Goal: Information Seeking & Learning: Learn about a topic

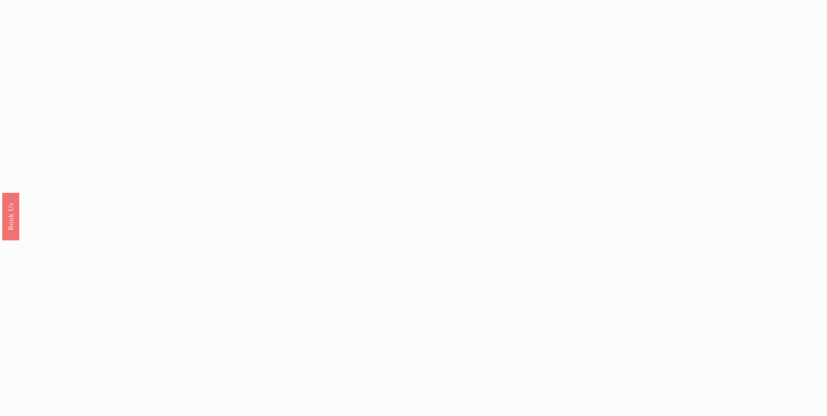
scroll to position [1875, 0]
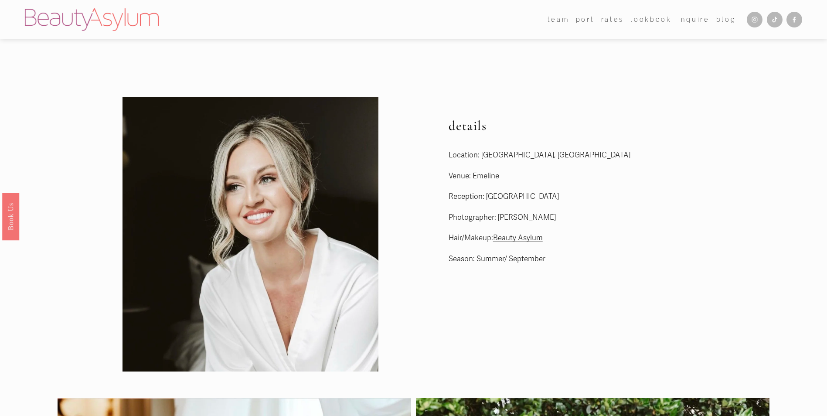
click at [662, 17] on link "Lookbook" at bounding box center [651, 19] width 41 height 13
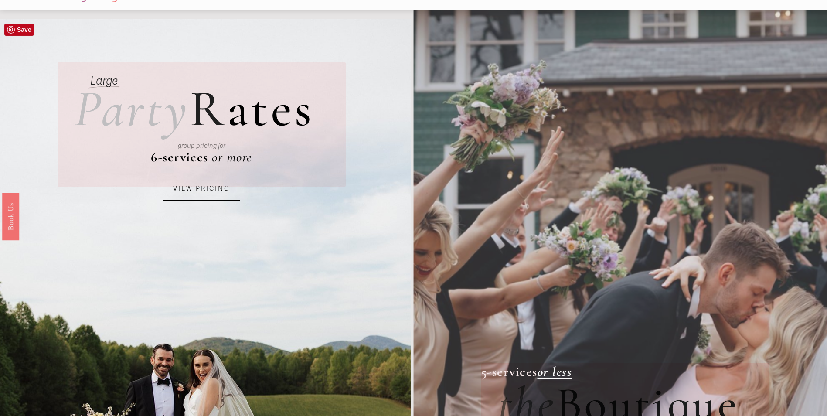
scroll to position [44, 0]
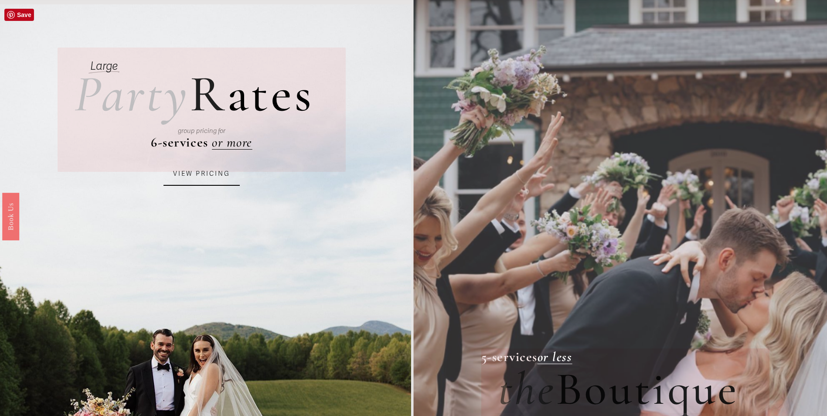
click at [213, 174] on link "VIEW PRICING" at bounding box center [202, 174] width 76 height 24
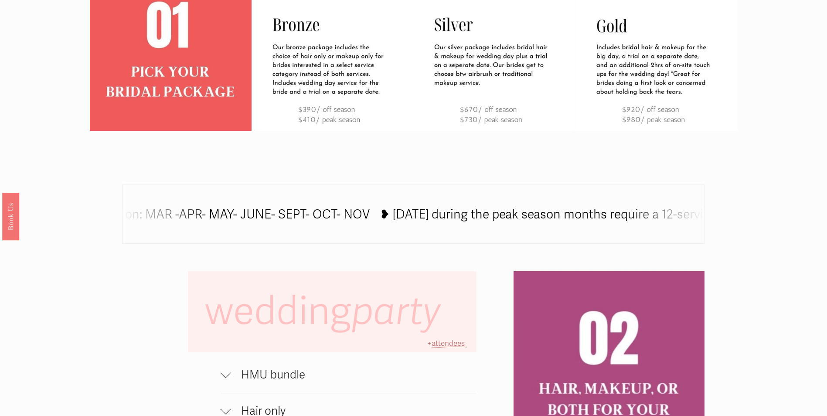
scroll to position [611, 0]
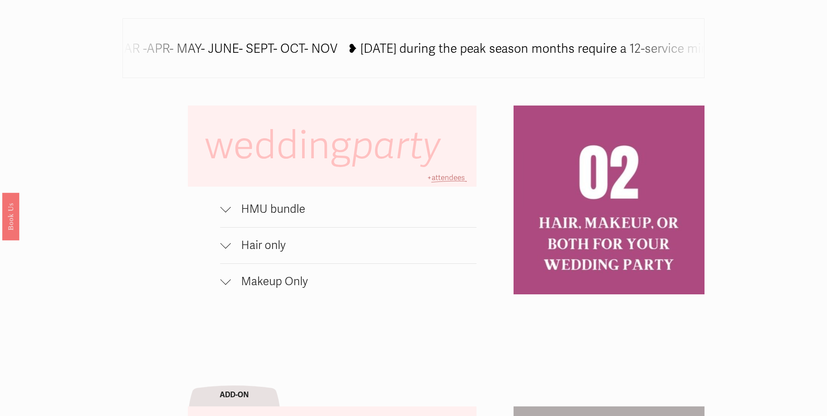
click at [227, 212] on div at bounding box center [225, 207] width 10 height 10
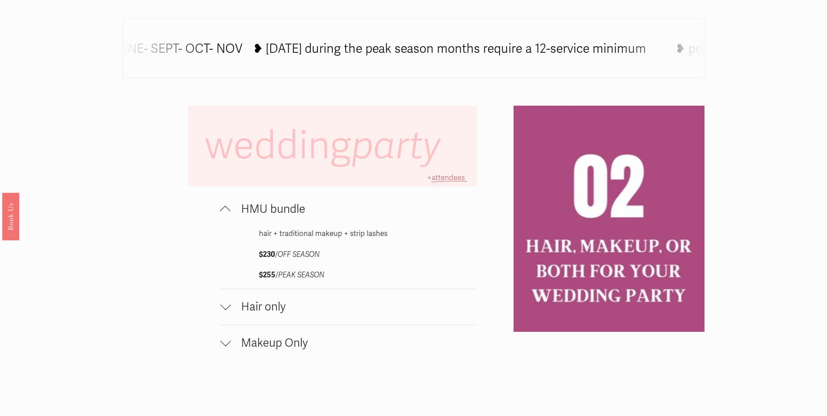
click at [226, 210] on div at bounding box center [225, 209] width 10 height 10
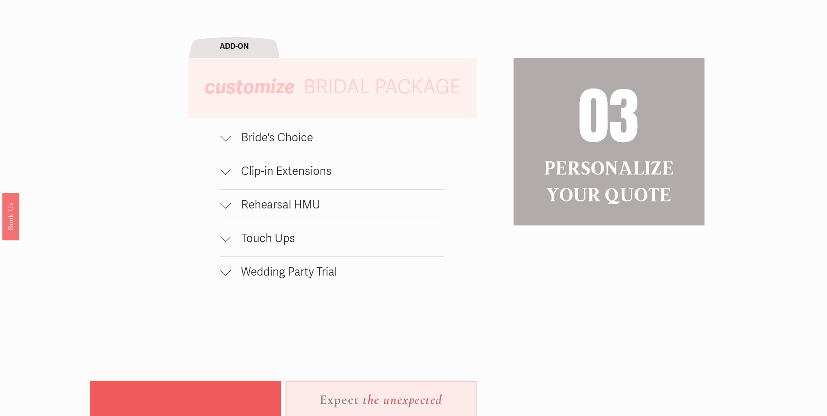
scroll to position [959, 0]
click at [229, 143] on div at bounding box center [225, 137] width 10 height 10
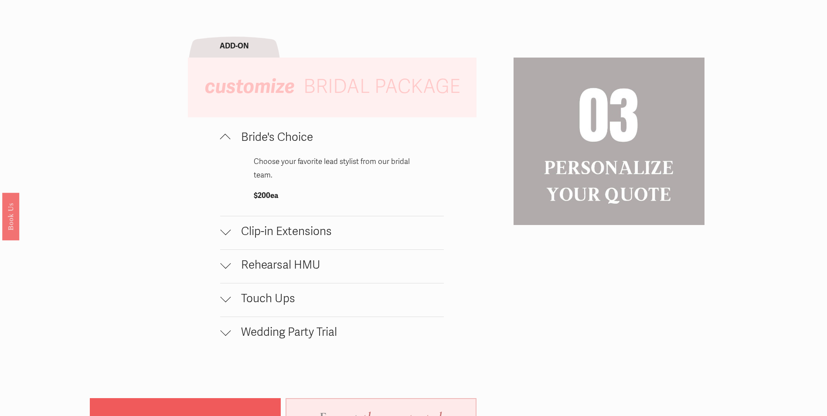
click at [229, 144] on div at bounding box center [225, 139] width 10 height 10
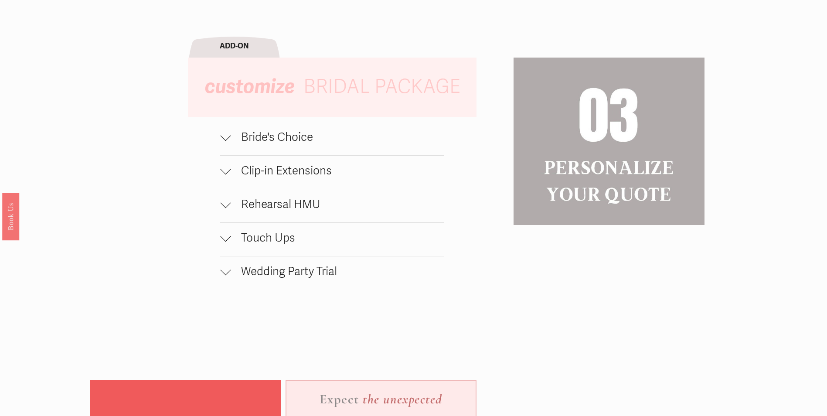
click at [224, 174] on div at bounding box center [225, 169] width 10 height 10
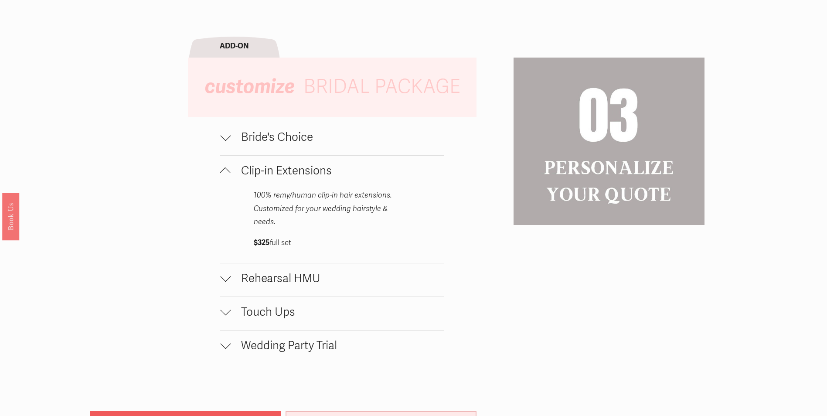
click at [224, 178] on div at bounding box center [225, 172] width 10 height 10
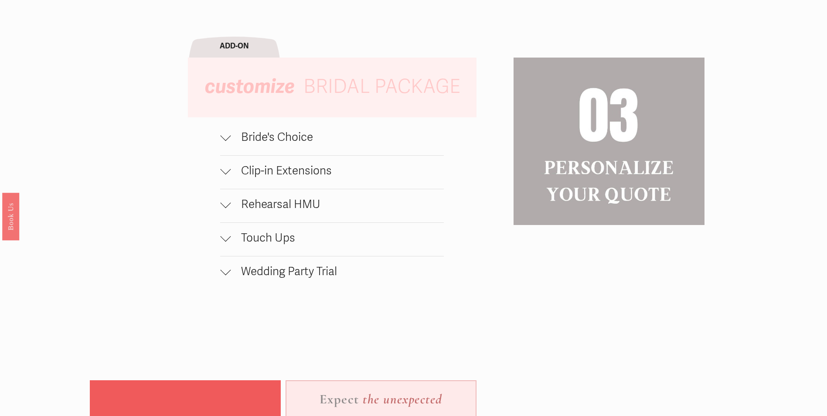
click at [225, 220] on button "Rehearsal HMU" at bounding box center [331, 205] width 223 height 33
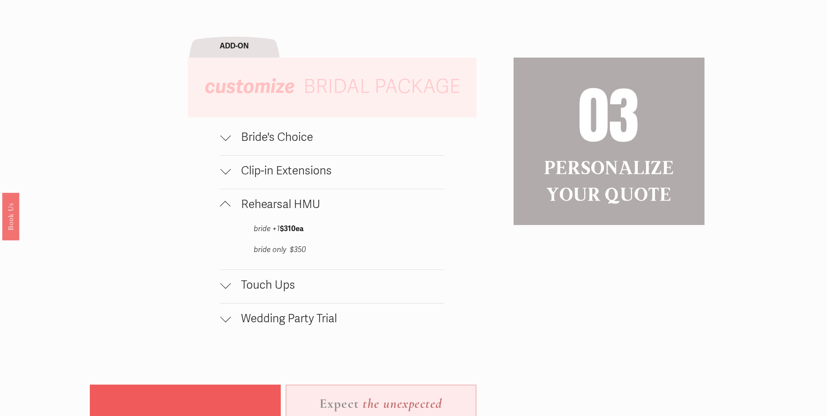
click at [229, 211] on div at bounding box center [225, 206] width 10 height 10
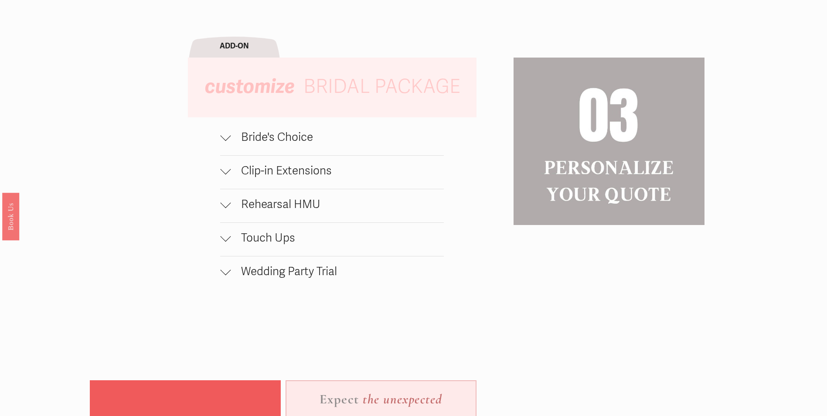
click at [226, 242] on div at bounding box center [225, 236] width 10 height 10
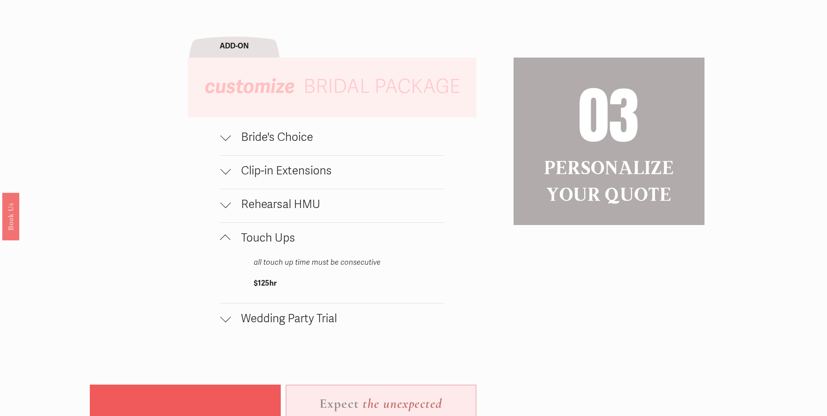
click at [228, 243] on div at bounding box center [225, 240] width 10 height 10
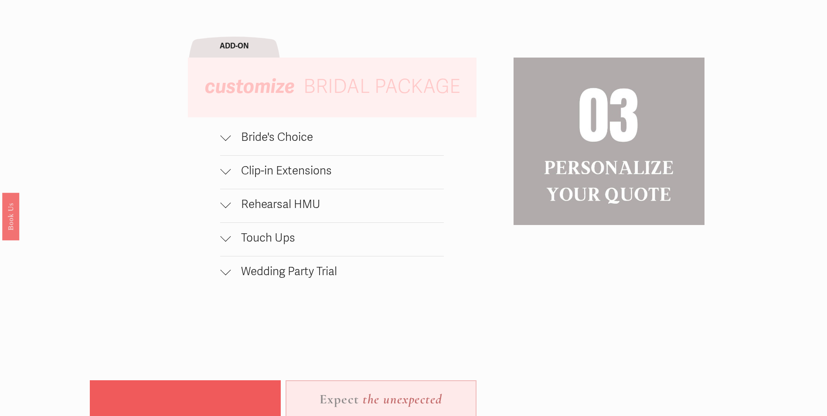
click at [225, 272] on div at bounding box center [225, 270] width 10 height 10
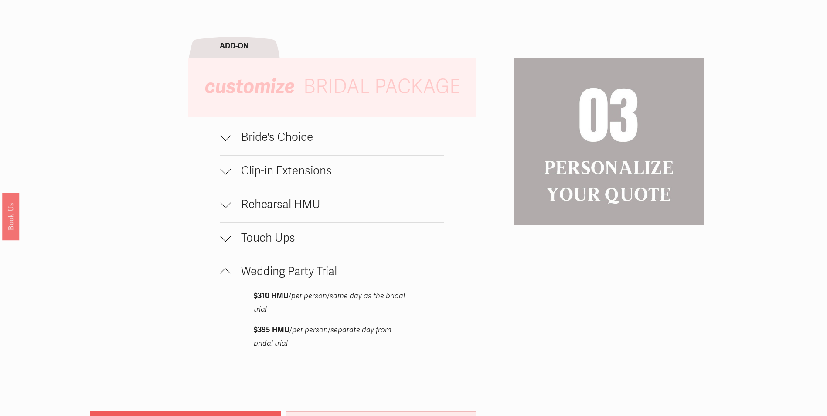
click at [229, 276] on div at bounding box center [225, 271] width 10 height 10
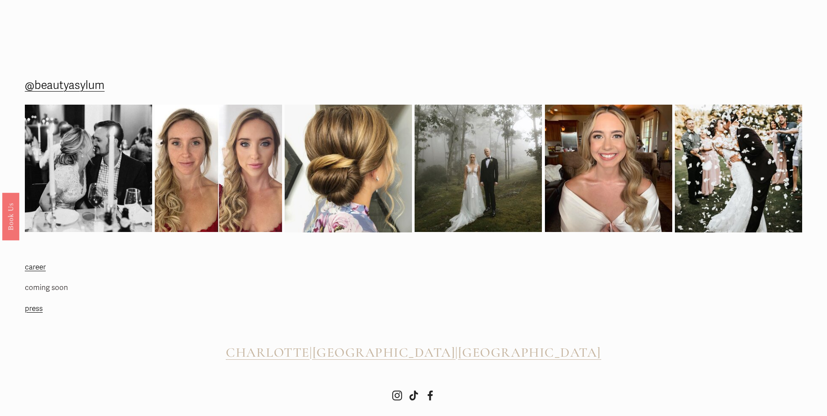
scroll to position [1603, 0]
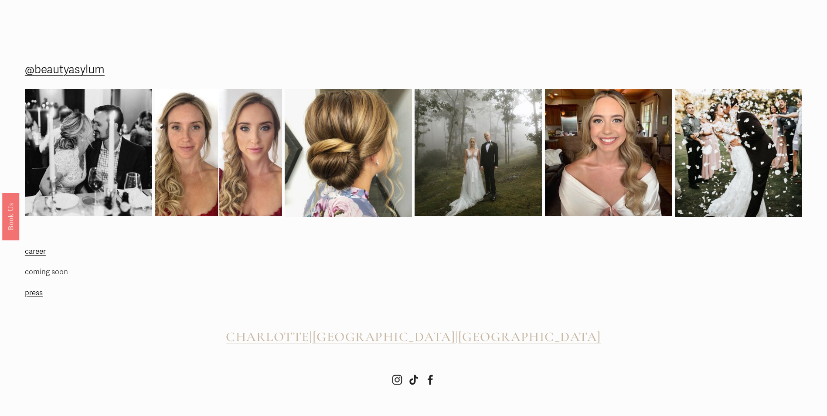
click at [535, 338] on span "[GEOGRAPHIC_DATA]" at bounding box center [529, 337] width 143 height 16
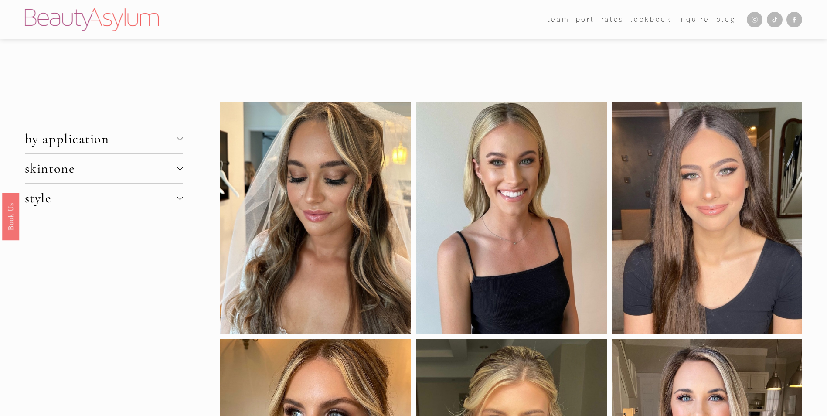
click at [604, 19] on link "Rates" at bounding box center [612, 19] width 23 height 13
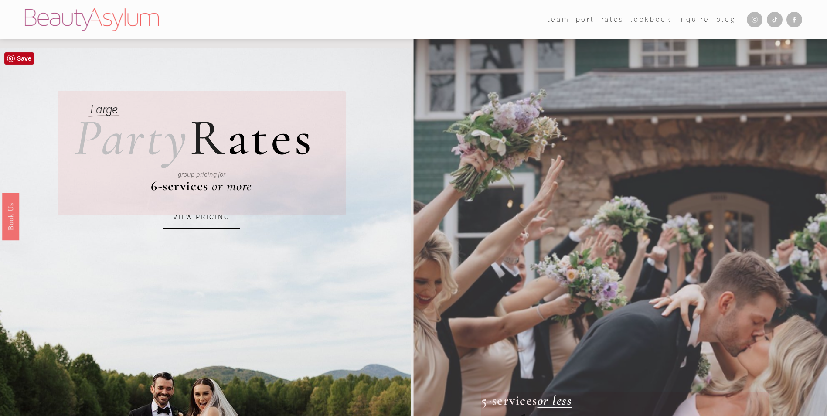
click at [185, 222] on link "VIEW PRICING" at bounding box center [202, 218] width 76 height 24
